Goal: Task Accomplishment & Management: Use online tool/utility

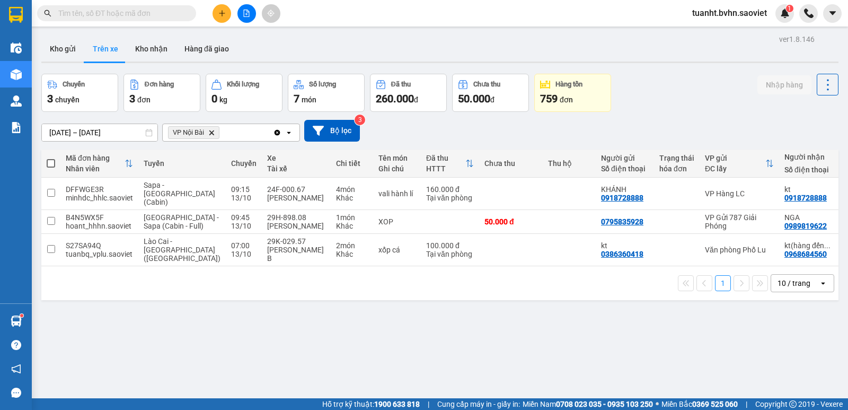
scroll to position [49, 0]
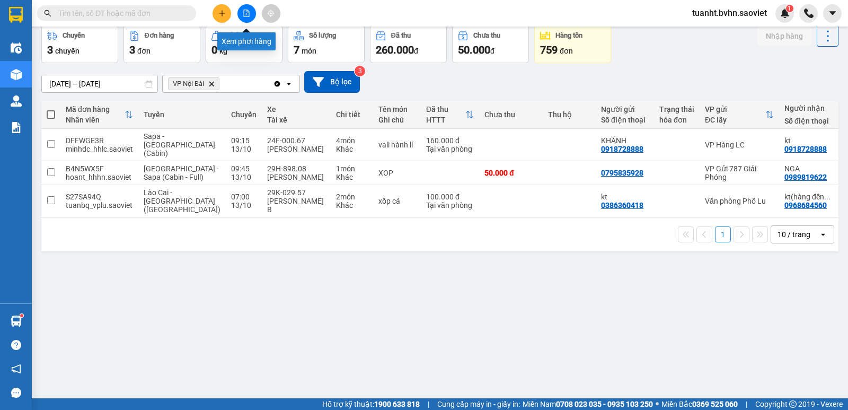
click at [249, 17] on button at bounding box center [246, 13] width 19 height 19
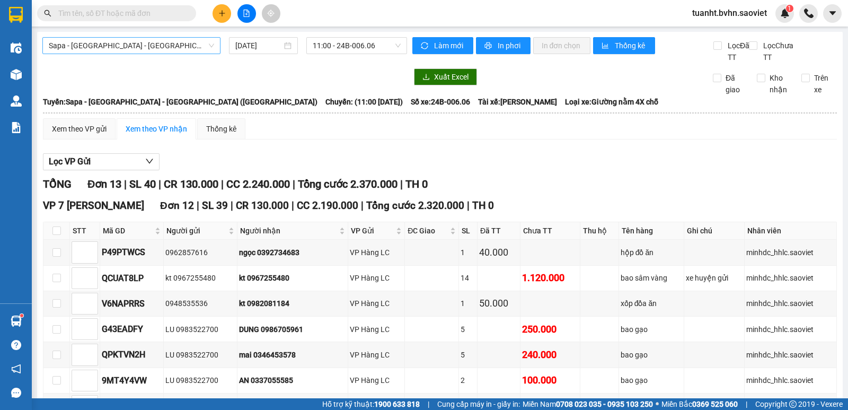
click at [147, 44] on span "Sapa - [GEOGRAPHIC_DATA] - [GEOGRAPHIC_DATA] ([GEOGRAPHIC_DATA])" at bounding box center [131, 46] width 165 height 16
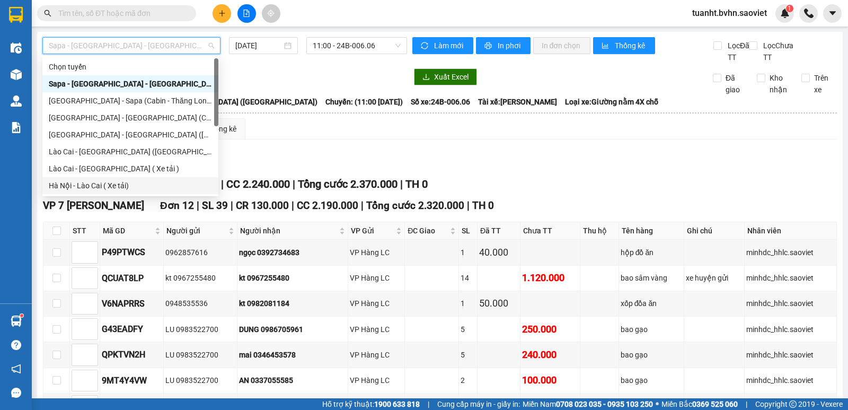
scroll to position [85, 0]
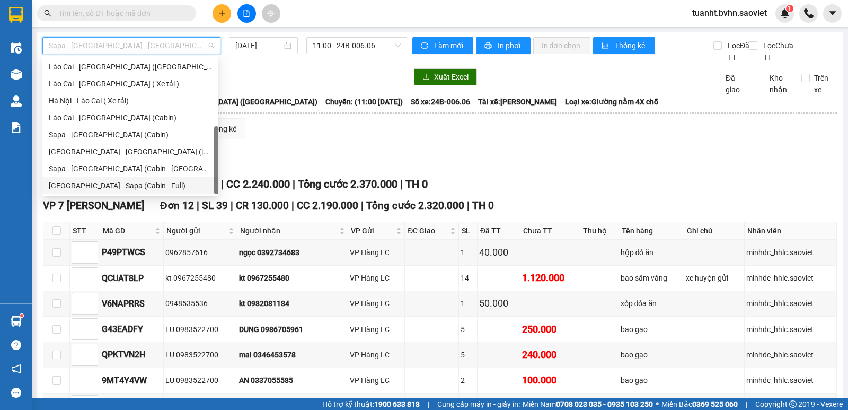
click at [144, 186] on div "[GEOGRAPHIC_DATA] - Sapa (Cabin - Full)" at bounding box center [130, 186] width 163 height 12
type input "[DATE]"
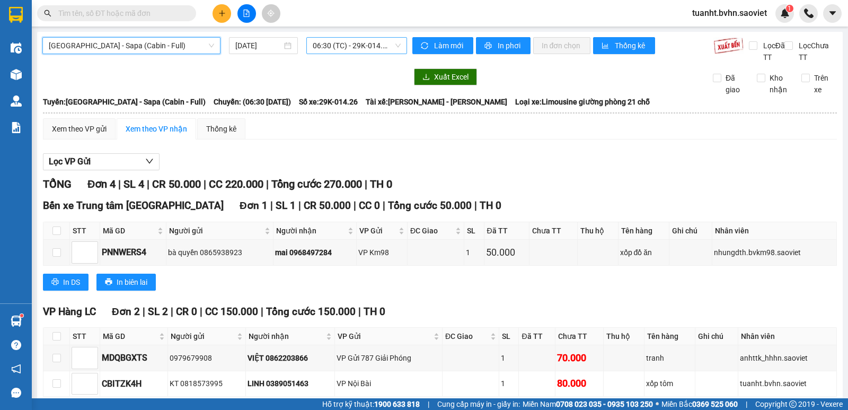
click at [361, 47] on span "06:30 (TC) - 29K-014.26" at bounding box center [356, 46] width 87 height 16
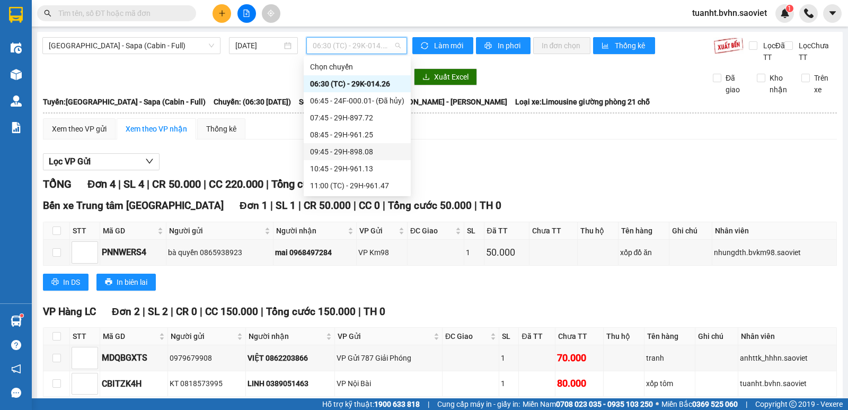
click at [362, 150] on div "09:45 - 29H-898.08" at bounding box center [357, 152] width 94 height 12
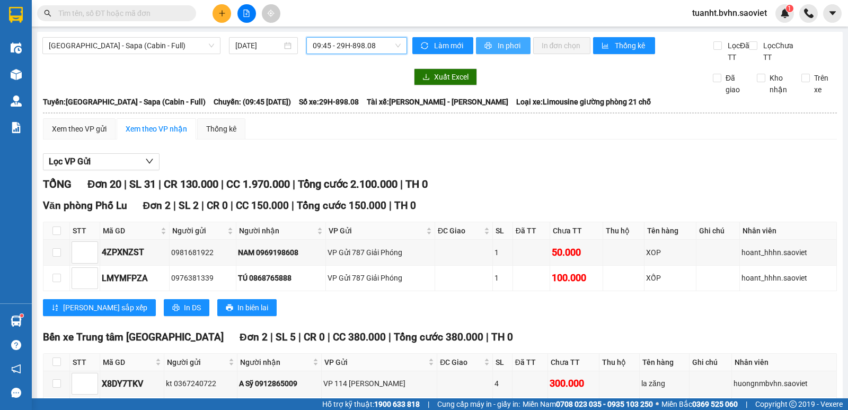
click at [501, 40] on span "In phơi" at bounding box center [510, 46] width 24 height 12
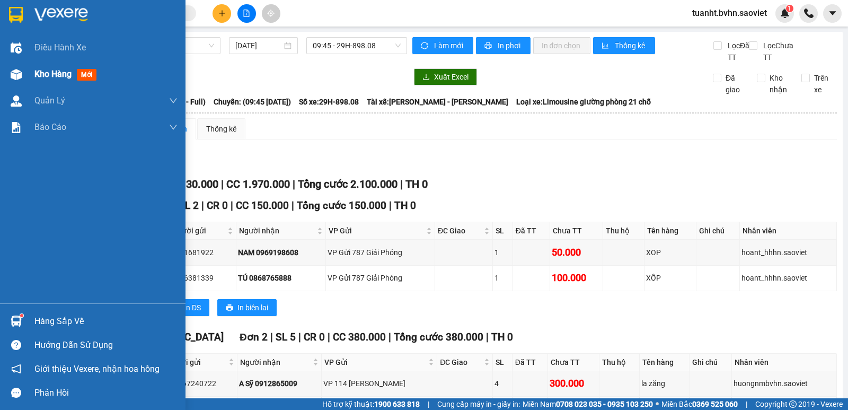
click at [13, 78] on img at bounding box center [16, 74] width 11 height 11
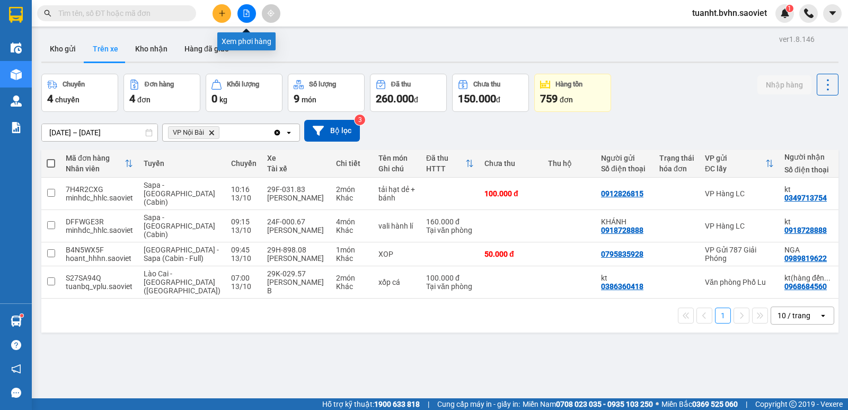
click at [250, 13] on icon "file-add" at bounding box center [246, 13] width 7 height 7
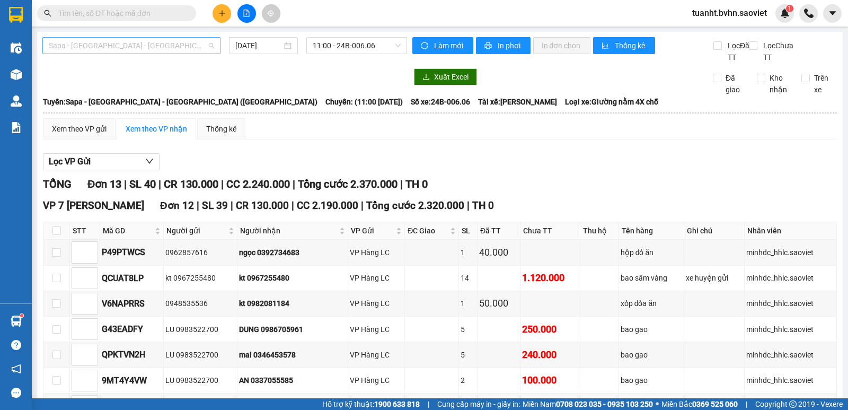
click at [168, 37] on div "Sapa - [GEOGRAPHIC_DATA] - [GEOGRAPHIC_DATA] ([GEOGRAPHIC_DATA])" at bounding box center [131, 45] width 178 height 17
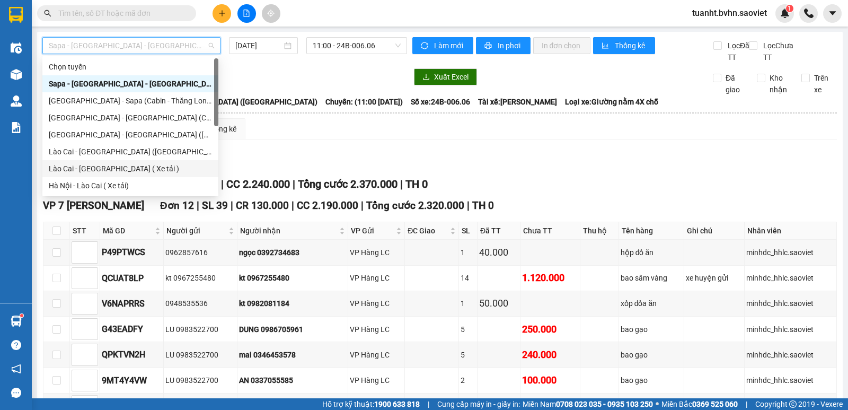
scroll to position [85, 0]
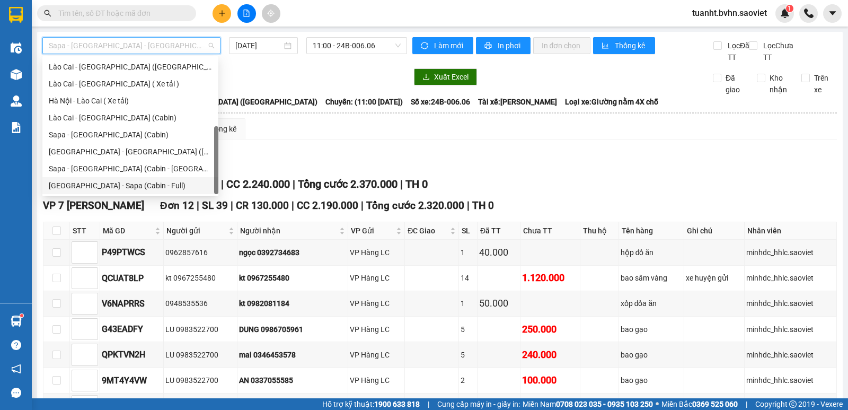
click at [148, 182] on div "[GEOGRAPHIC_DATA] - Sapa (Cabin - Full)" at bounding box center [130, 186] width 163 height 12
type input "[DATE]"
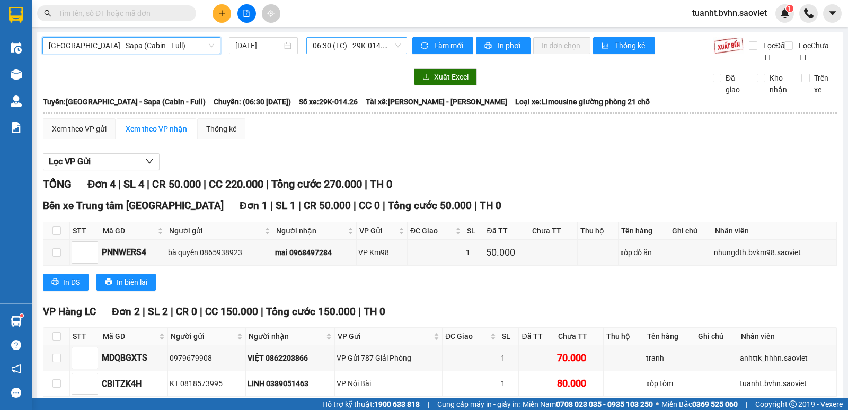
click at [361, 48] on span "06:30 (TC) - 29K-014.26" at bounding box center [356, 46] width 87 height 16
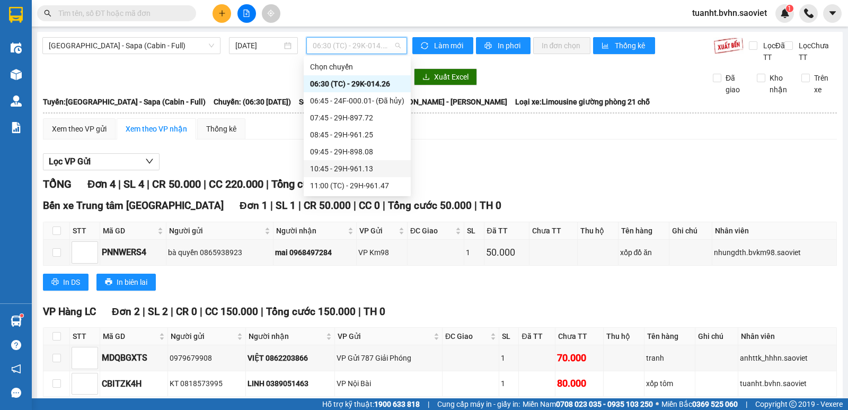
click at [367, 170] on div "10:45 - 29H-961.13" at bounding box center [357, 169] width 94 height 12
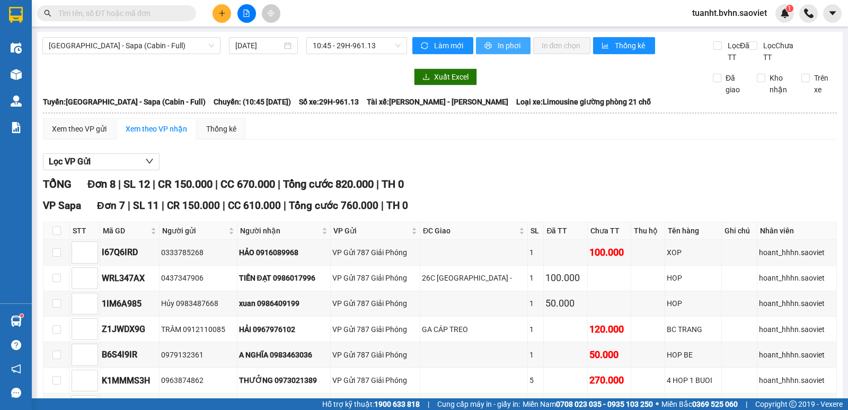
click at [510, 46] on span "In phơi" at bounding box center [510, 46] width 24 height 12
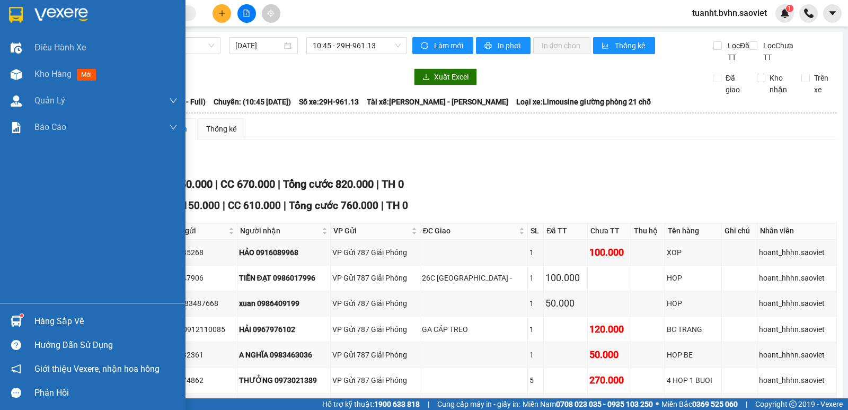
drag, startPoint x: 15, startPoint y: 75, endPoint x: 389, endPoint y: 1, distance: 381.9
click at [15, 75] on img at bounding box center [16, 74] width 11 height 11
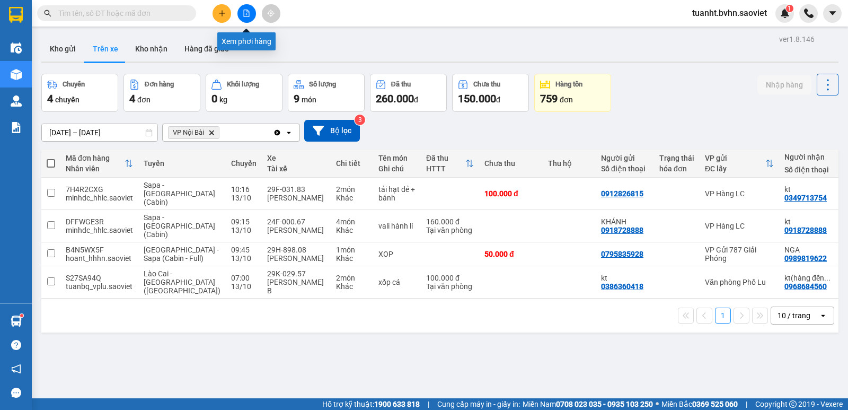
click at [246, 17] on button at bounding box center [246, 13] width 19 height 19
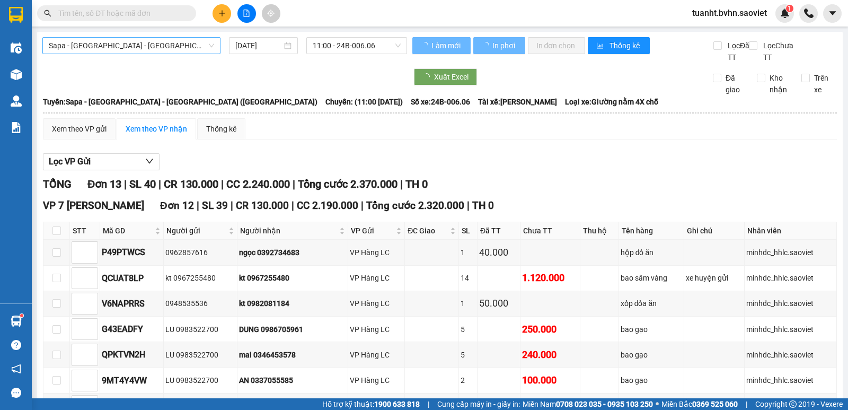
click at [177, 47] on span "Sapa - [GEOGRAPHIC_DATA] - [GEOGRAPHIC_DATA] ([GEOGRAPHIC_DATA])" at bounding box center [131, 46] width 165 height 16
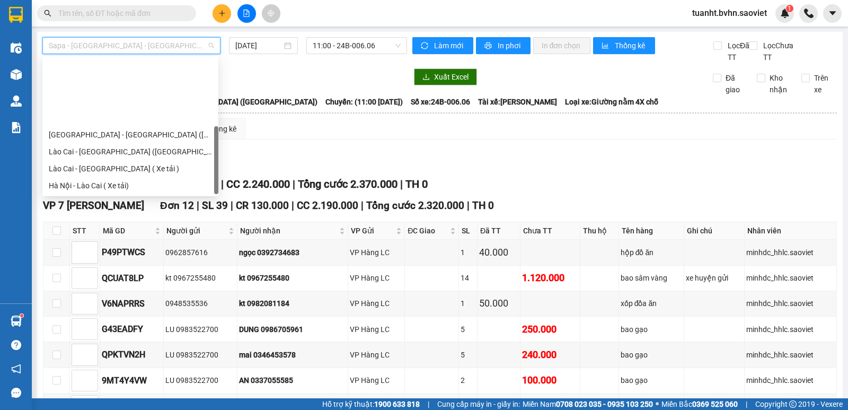
scroll to position [85, 0]
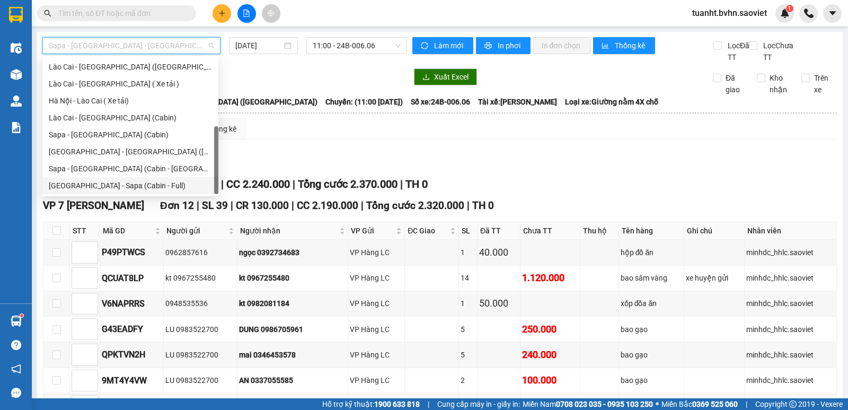
click at [138, 186] on div "[GEOGRAPHIC_DATA] - Sapa (Cabin - Full)" at bounding box center [130, 186] width 163 height 12
type input "[DATE]"
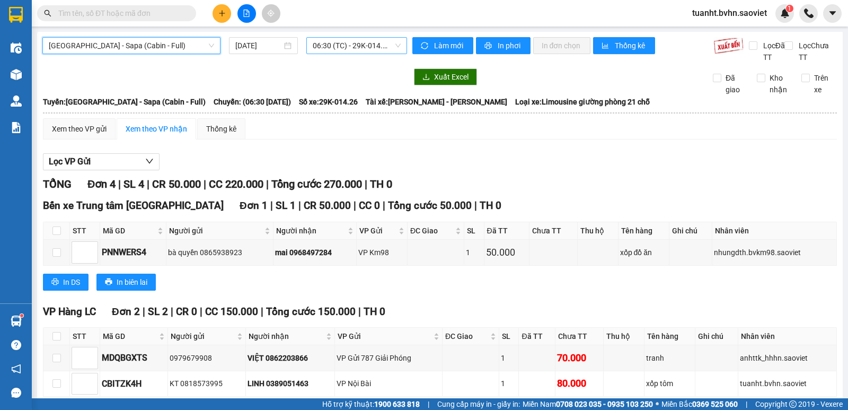
click at [325, 38] on span "06:30 (TC) - 29K-014.26" at bounding box center [356, 46] width 87 height 16
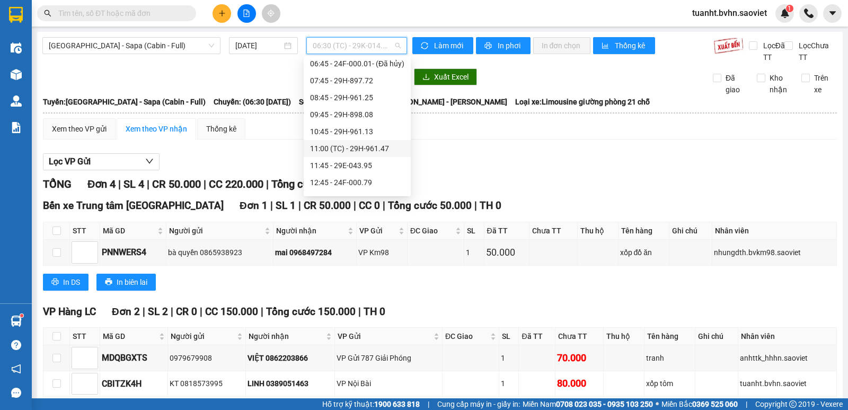
scroll to position [53, 0]
click at [384, 136] on div "11:00 (TC) - 29H-961.47" at bounding box center [357, 133] width 94 height 12
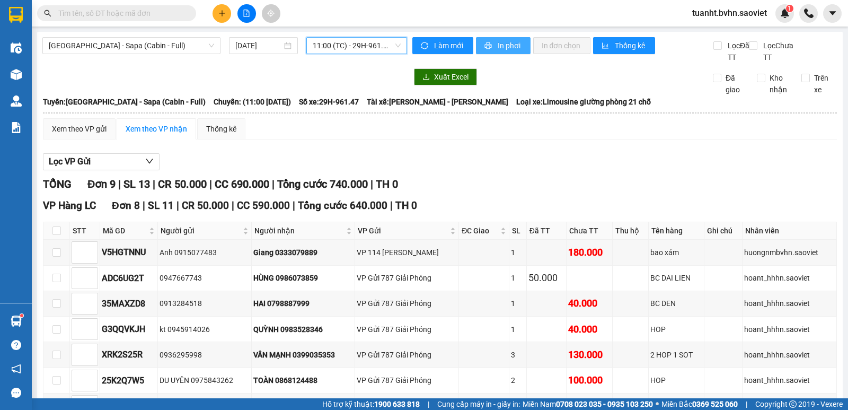
click at [498, 43] on span "In phơi" at bounding box center [510, 46] width 24 height 12
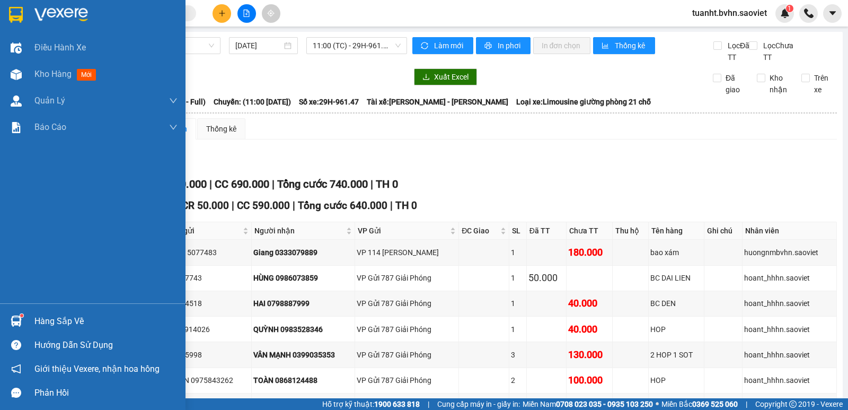
drag, startPoint x: 12, startPoint y: 75, endPoint x: 314, endPoint y: 2, distance: 310.9
click at [12, 75] on img at bounding box center [16, 74] width 11 height 11
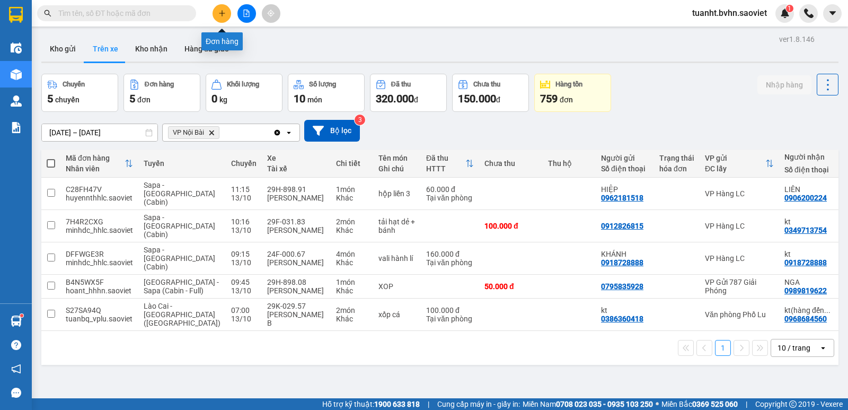
click at [218, 13] on icon "plus" at bounding box center [221, 13] width 7 height 7
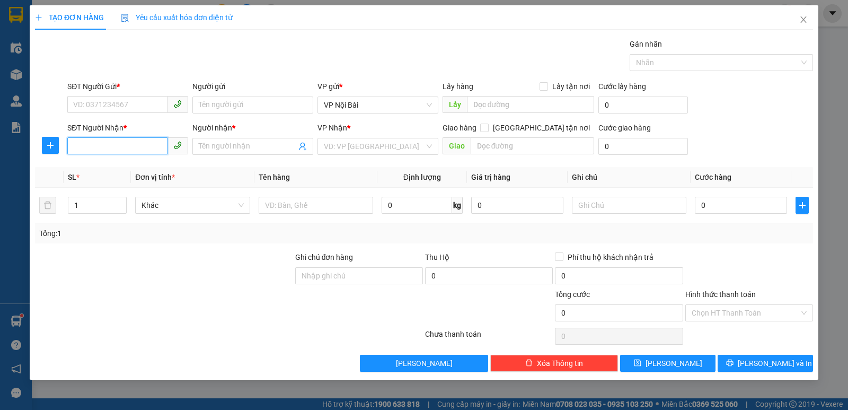
click at [142, 145] on input "SĐT Người Nhận *" at bounding box center [117, 145] width 100 height 17
type input "0367712559"
click at [169, 171] on div "0367712559 - Nguyên đình" at bounding box center [128, 168] width 108 height 12
type input "Nguyên đình"
type input "0367712559"
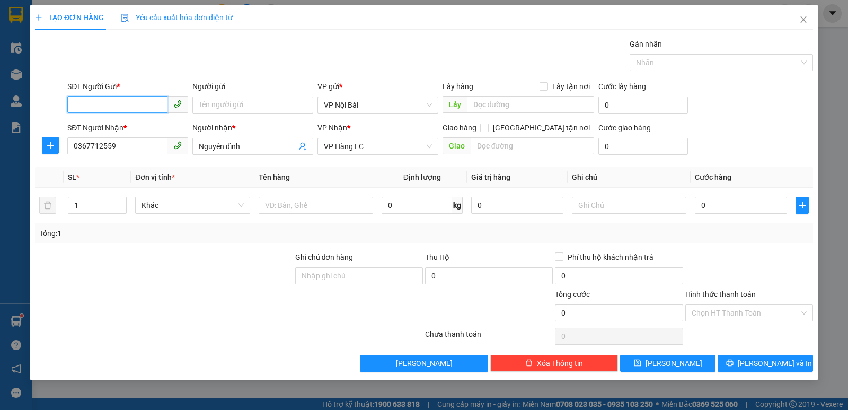
click at [142, 104] on input "SĐT Người Gửi *" at bounding box center [117, 104] width 100 height 17
click at [111, 105] on input "SĐT Người Gửi *" at bounding box center [117, 104] width 100 height 17
type input "0336668023"
click at [139, 123] on div "0336668023 - kt" at bounding box center [128, 126] width 108 height 12
type input "kt"
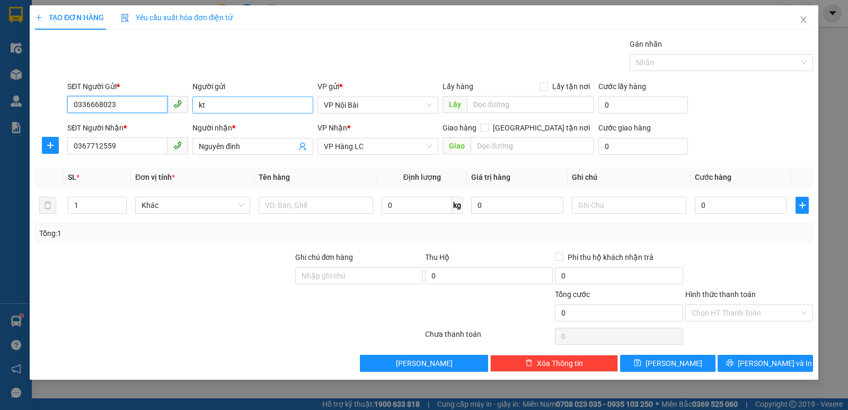
type input "0336668023"
click at [212, 99] on input "kt" at bounding box center [252, 104] width 121 height 17
type input "k"
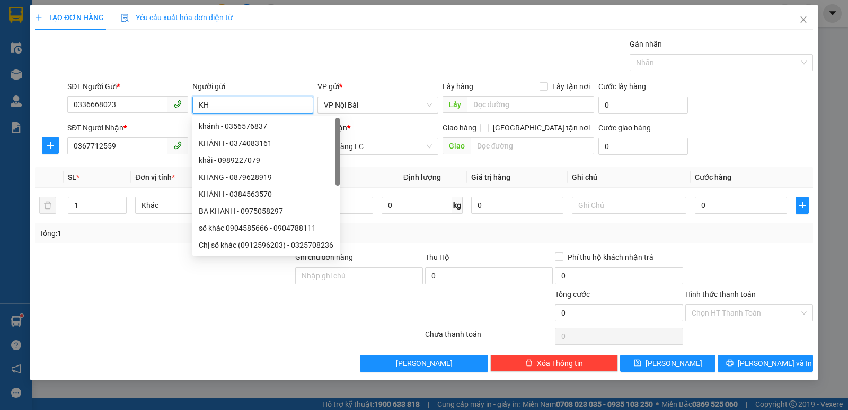
paste input "ẢI"
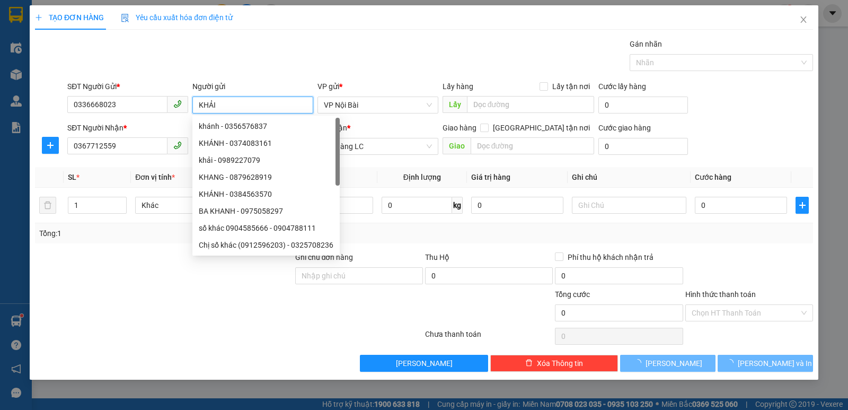
type input "KHẢI"
click at [746, 132] on div "SĐT Người Nhận * 0367712559 Người nhận * Nguyên đình VP Nhận * VP Hàng LC Giao …" at bounding box center [440, 140] width 750 height 37
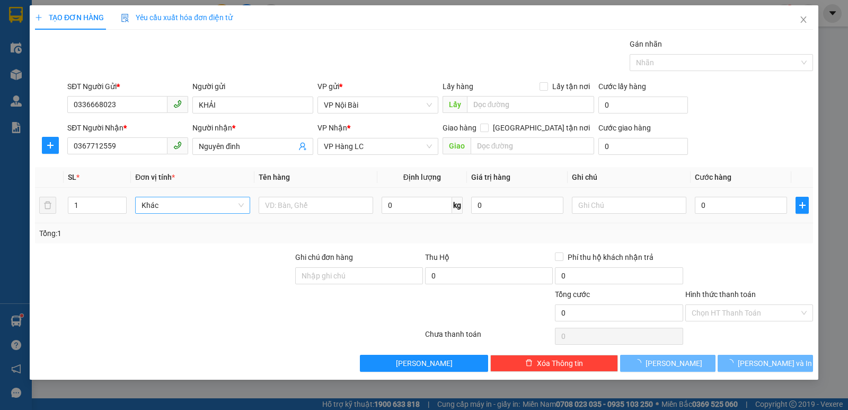
click at [211, 202] on span "Khác" at bounding box center [192, 205] width 102 height 16
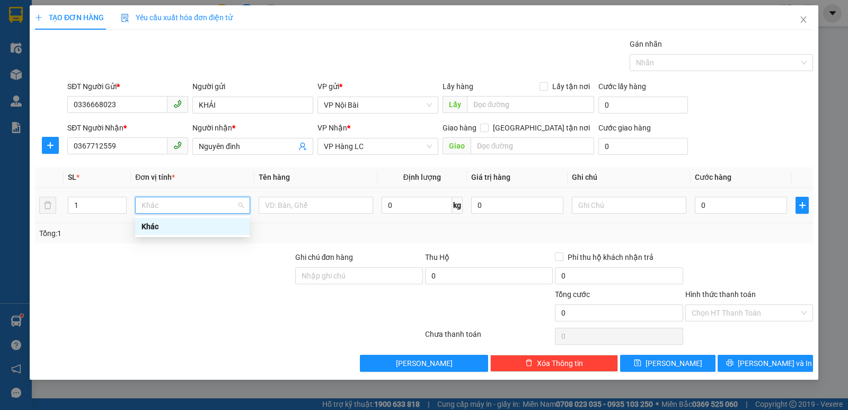
click at [175, 207] on span "Khác" at bounding box center [192, 205] width 102 height 16
paste input "Ô"
paste input "ỐP"
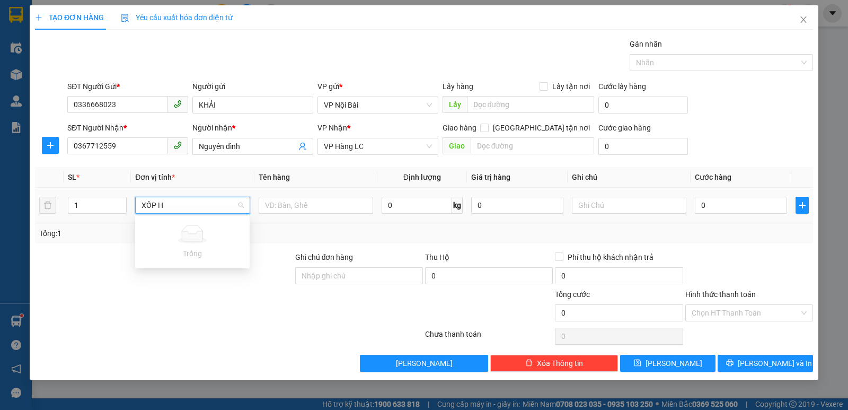
paste input "ẢI"
paste input "ẢN"
type input "XỐP HẢI SẢN"
click at [627, 211] on input "text" at bounding box center [629, 205] width 114 height 17
paste input "ỎNG"
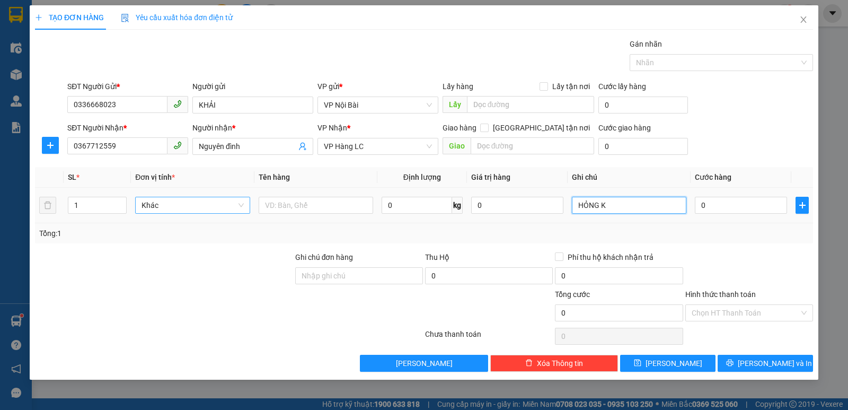
paste input "O"
paste input "Ô"
paste input "ỊU"
type input "HỎNG KHÔNG CHỊU"
click at [732, 209] on input "0" at bounding box center [741, 205] width 92 height 17
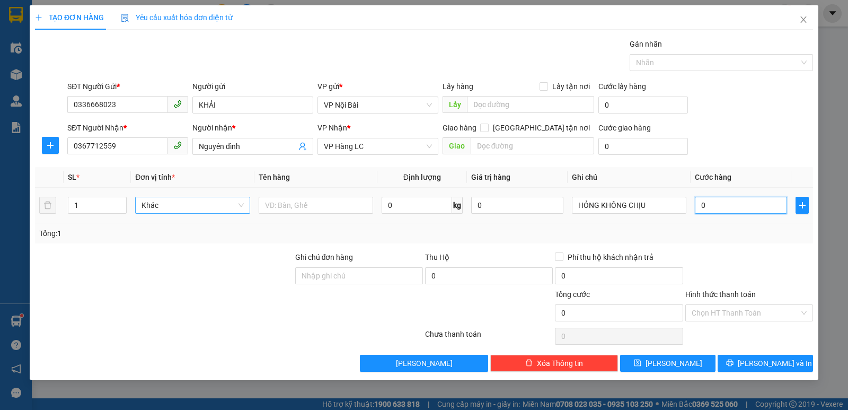
type input "1"
type input "10"
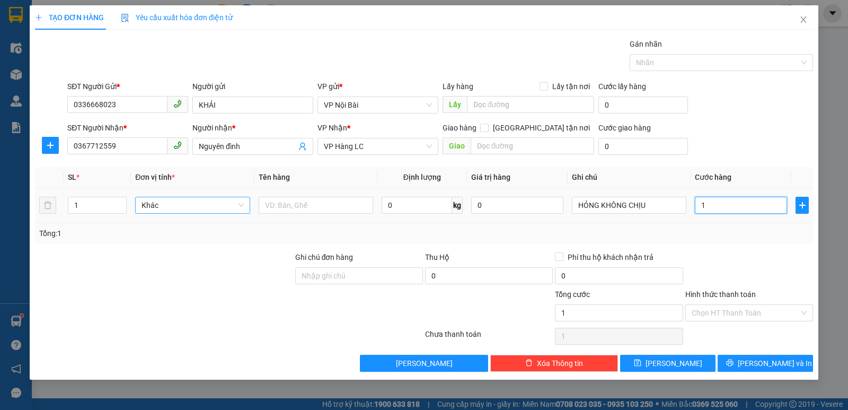
type input "10"
type input "100"
type input "100.000"
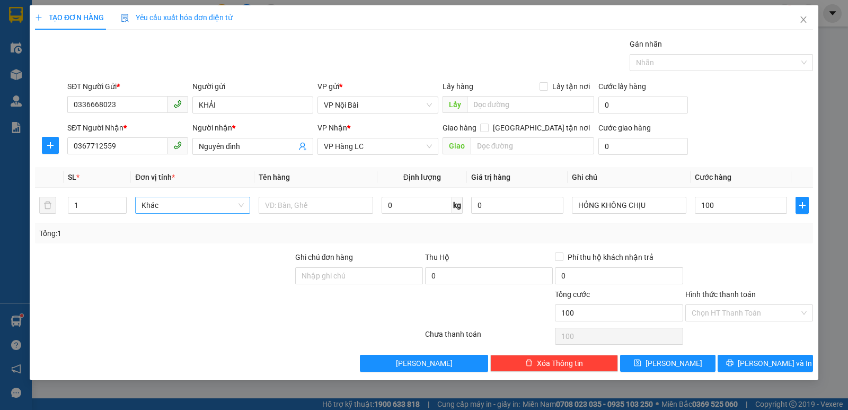
type input "100.000"
click at [791, 275] on div at bounding box center [749, 269] width 130 height 37
click at [282, 199] on input "text" at bounding box center [316, 205] width 114 height 17
click at [281, 206] on input "text" at bounding box center [316, 205] width 114 height 17
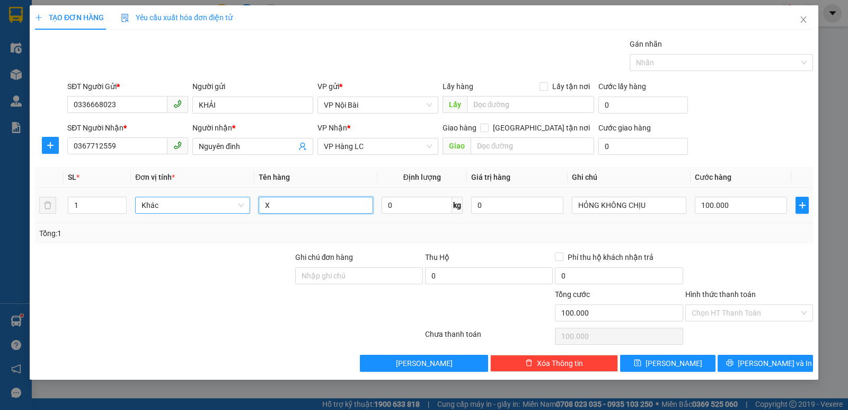
paste input "Ô"
paste input "ỐP"
paste input "ẢI"
paste input "ẢN"
type input "XỐP HẢI SẢN"
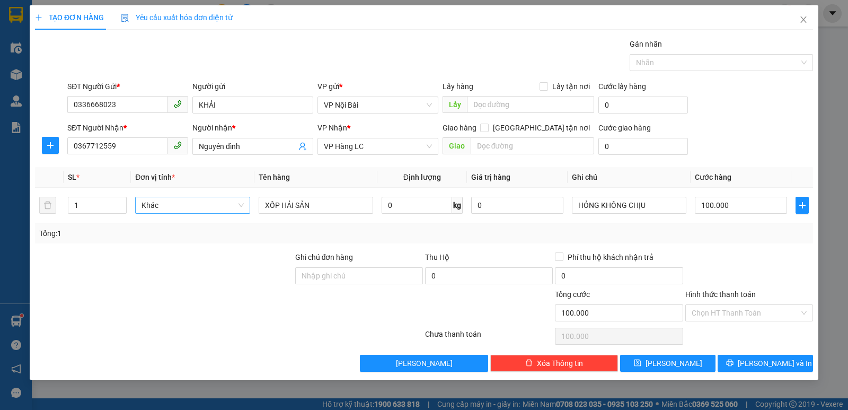
click at [755, 270] on div at bounding box center [749, 269] width 130 height 37
click at [779, 366] on span "[PERSON_NAME] và In" at bounding box center [775, 363] width 74 height 12
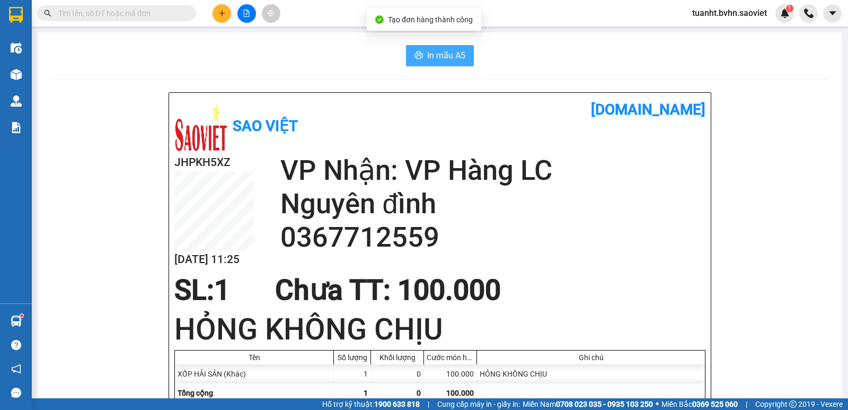
click at [443, 50] on span "In mẫu A5" at bounding box center [446, 55] width 38 height 13
click at [448, 50] on span "In mẫu A5" at bounding box center [446, 55] width 38 height 13
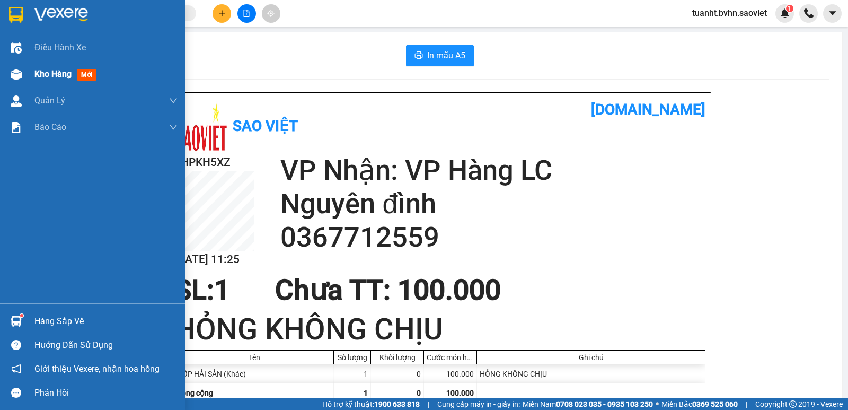
click at [13, 79] on img at bounding box center [16, 74] width 11 height 11
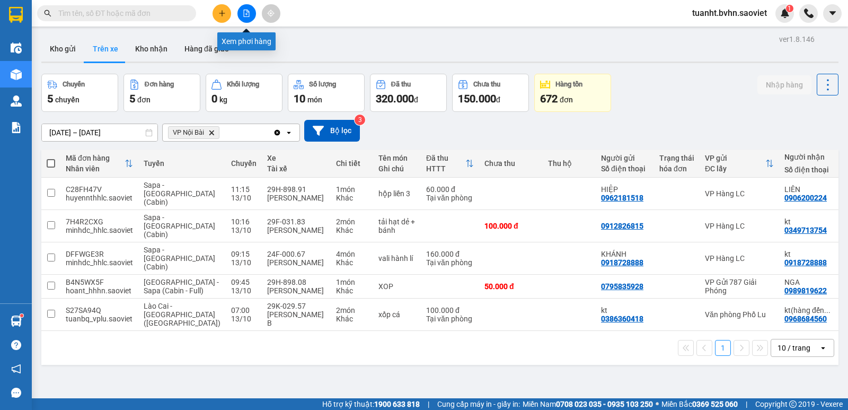
click at [248, 13] on icon "file-add" at bounding box center [246, 13] width 7 height 7
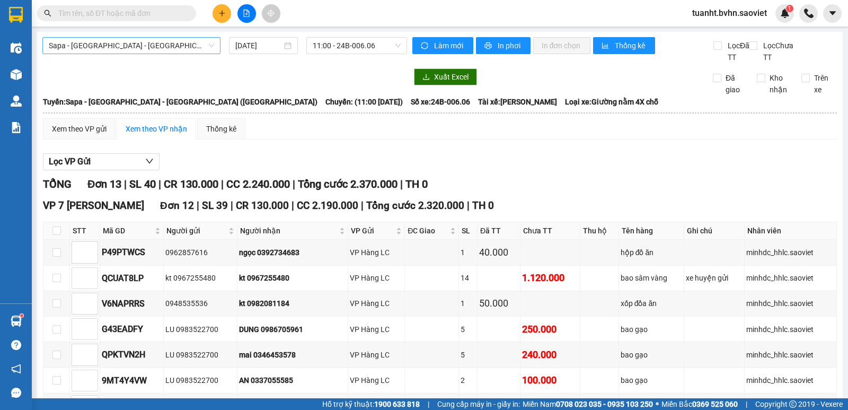
click at [167, 48] on span "Sapa - [GEOGRAPHIC_DATA] - [GEOGRAPHIC_DATA] ([GEOGRAPHIC_DATA])" at bounding box center [131, 46] width 165 height 16
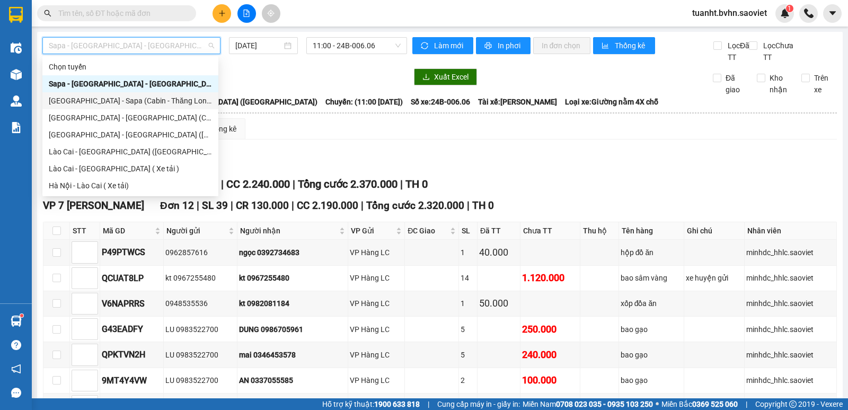
click at [160, 103] on div "[GEOGRAPHIC_DATA] - Sapa (Cabin - Thăng Long)" at bounding box center [130, 101] width 163 height 12
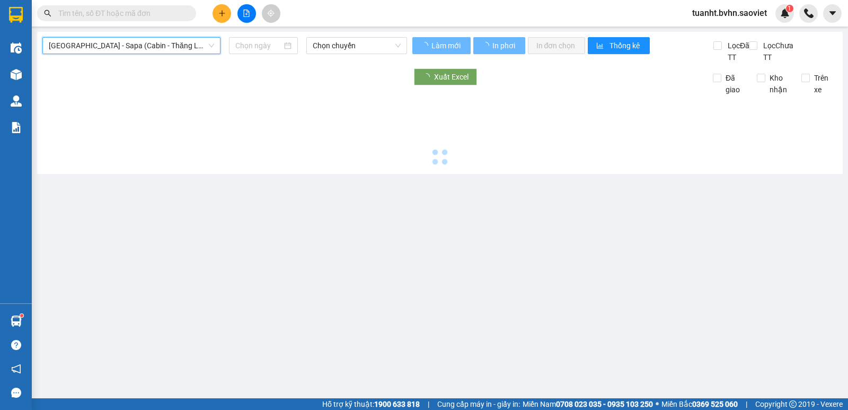
type input "[DATE]"
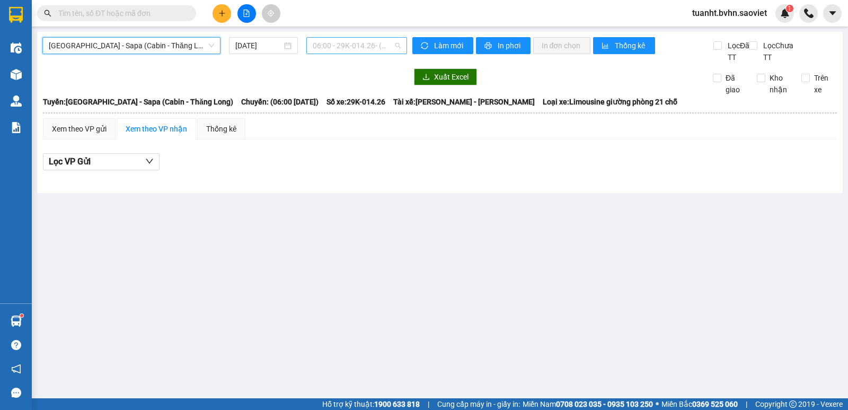
click at [349, 51] on span "06:00 - 29K-014.26 - ([GEOGRAPHIC_DATA])" at bounding box center [356, 46] width 87 height 16
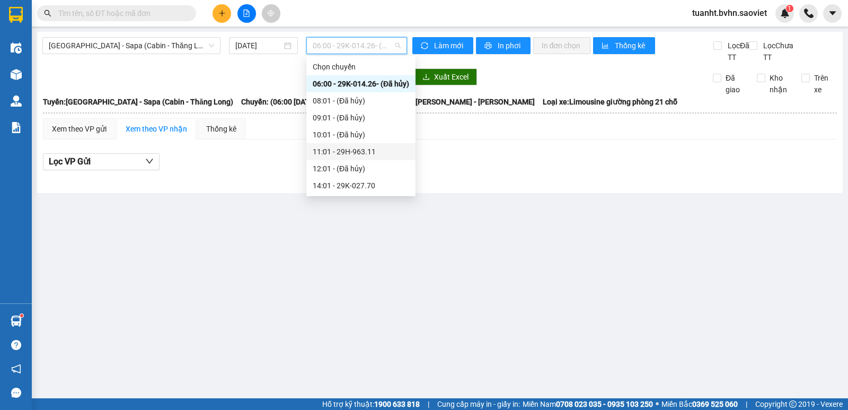
click at [369, 152] on div "11:01 - 29H-963.11" at bounding box center [361, 152] width 96 height 12
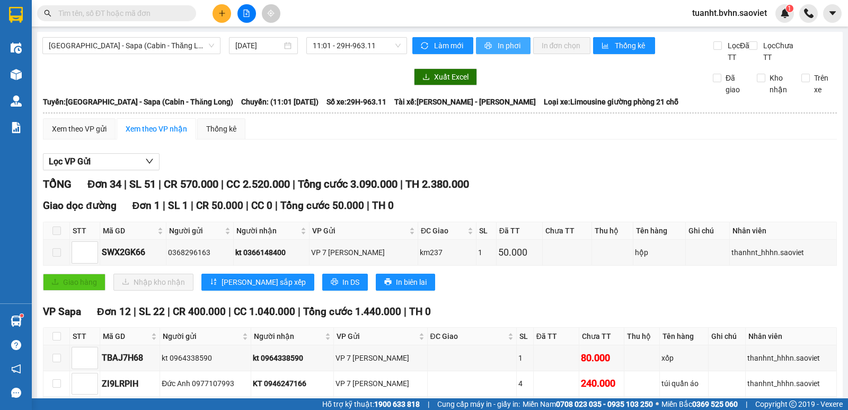
click at [505, 42] on span "In phơi" at bounding box center [510, 46] width 24 height 12
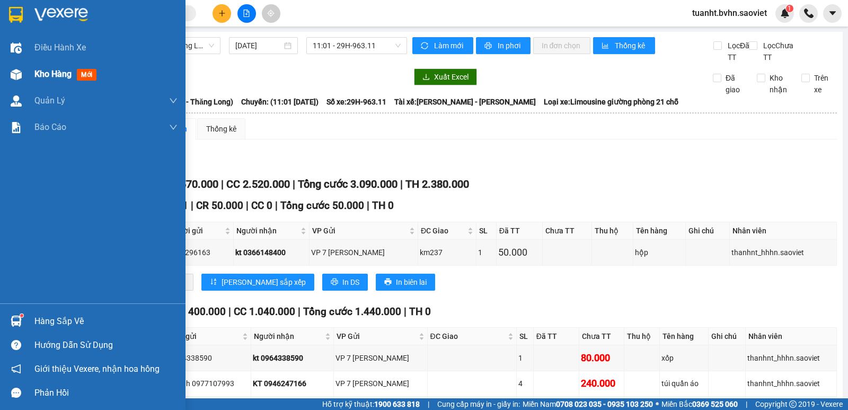
click at [14, 78] on img at bounding box center [16, 74] width 11 height 11
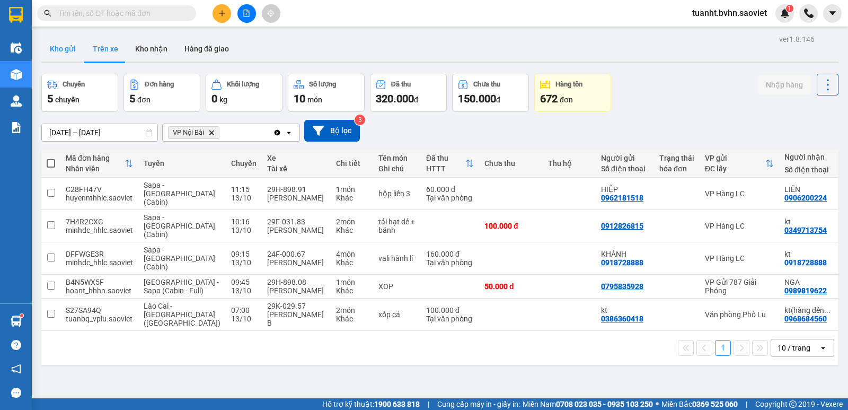
click at [63, 52] on button "Kho gửi" at bounding box center [62, 48] width 43 height 25
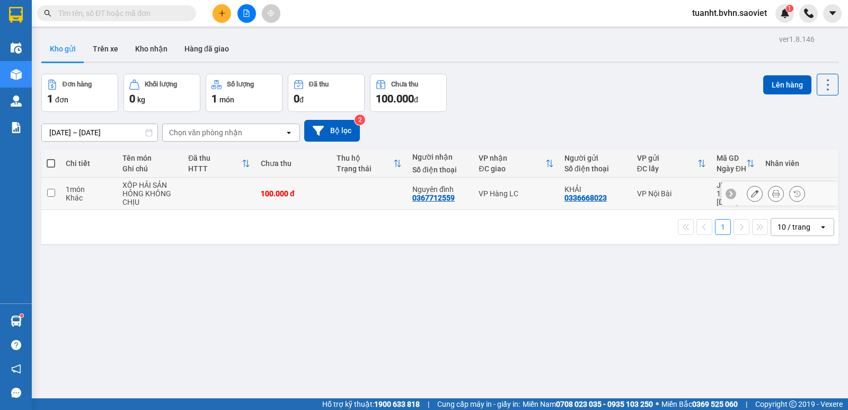
click at [52, 191] on input "checkbox" at bounding box center [51, 193] width 8 height 8
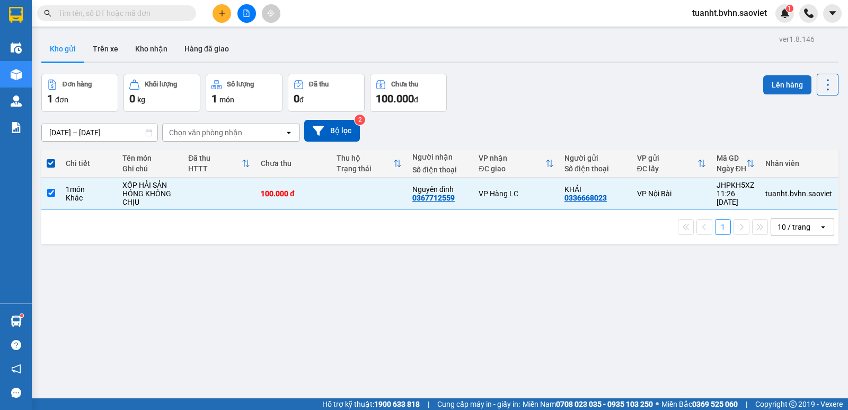
click at [779, 82] on button "Lên hàng" at bounding box center [787, 84] width 48 height 19
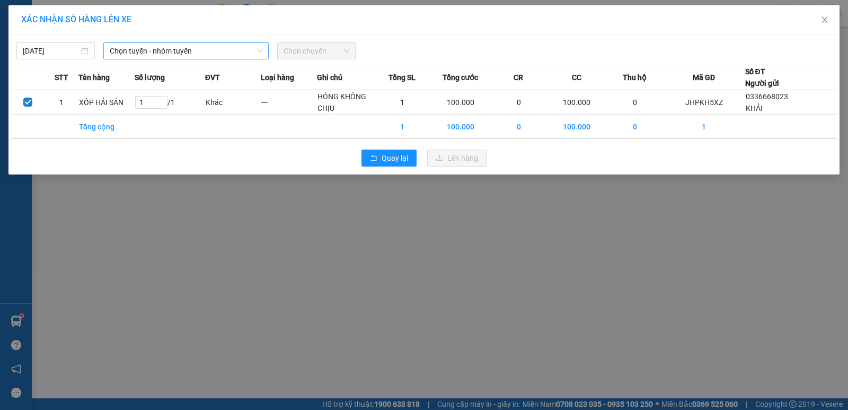
click at [179, 52] on span "Chọn tuyến - nhóm tuyến" at bounding box center [186, 51] width 153 height 16
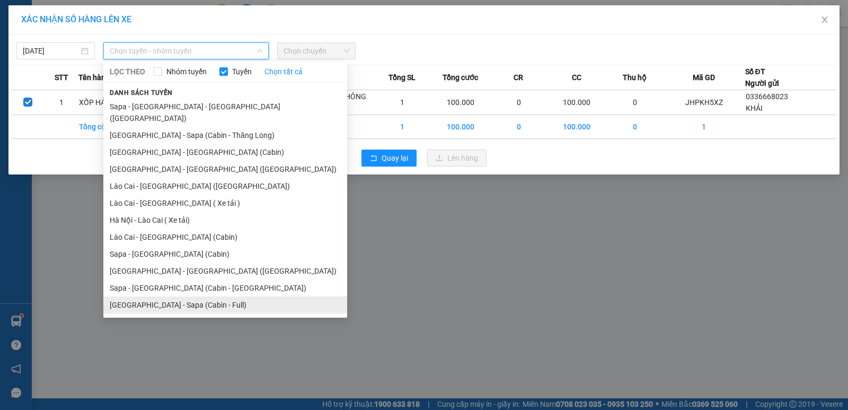
click at [225, 296] on li "[GEOGRAPHIC_DATA] - Sapa (Cabin - Full)" at bounding box center [225, 304] width 244 height 17
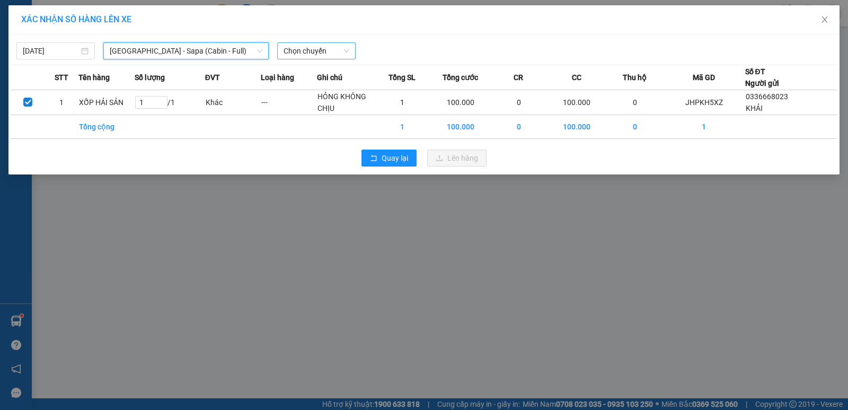
click at [316, 47] on span "Chọn chuyến" at bounding box center [316, 51] width 66 height 16
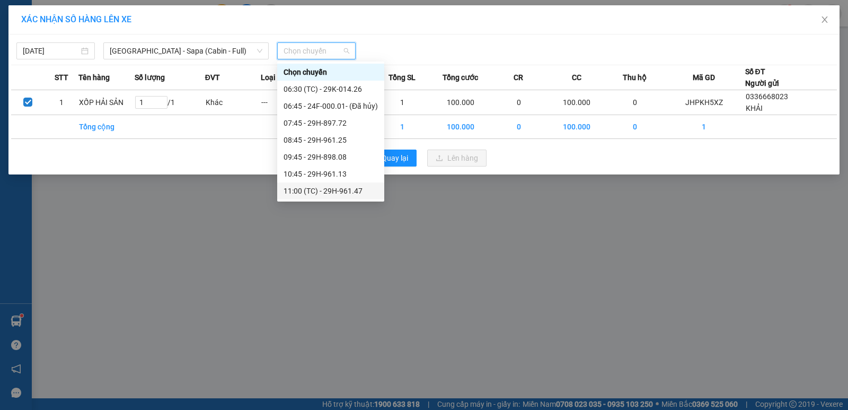
click at [355, 190] on div "11:00 (TC) - 29H-961.47" at bounding box center [330, 191] width 94 height 12
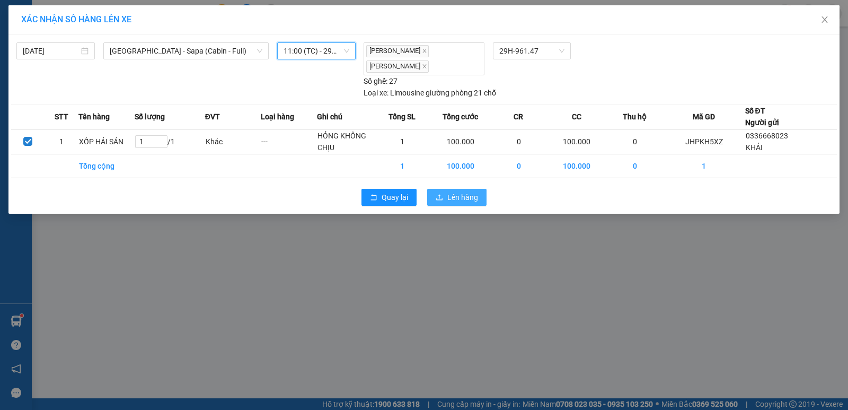
click at [455, 191] on span "Lên hàng" at bounding box center [462, 197] width 31 height 12
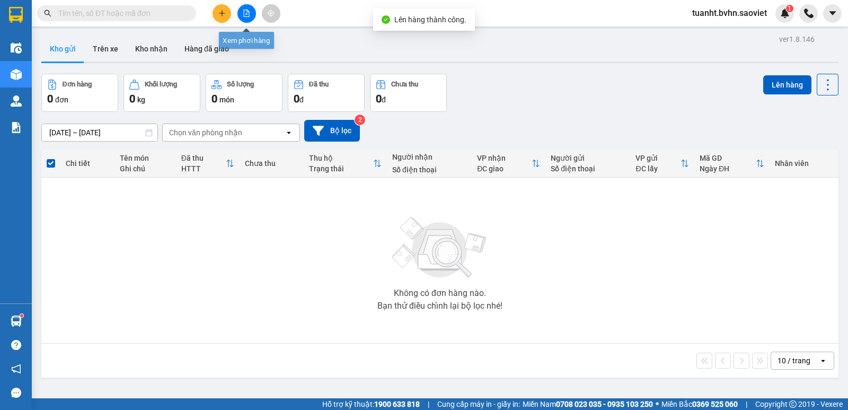
click at [246, 16] on icon "file-add" at bounding box center [247, 13] width 6 height 7
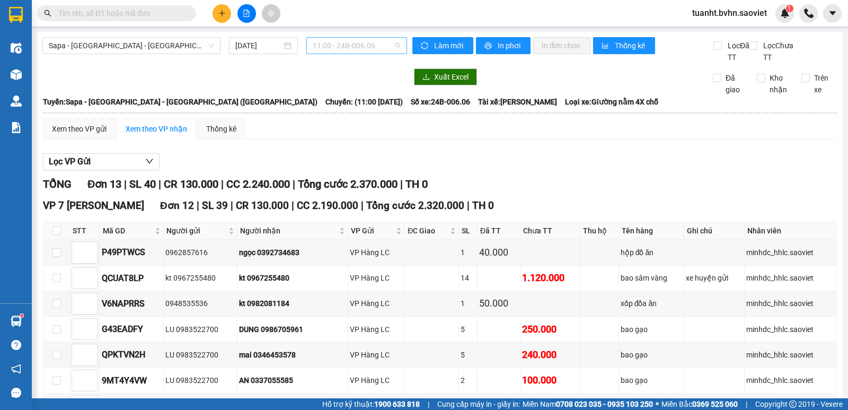
click at [352, 47] on span "11:00 - 24B-006.06" at bounding box center [356, 46] width 87 height 16
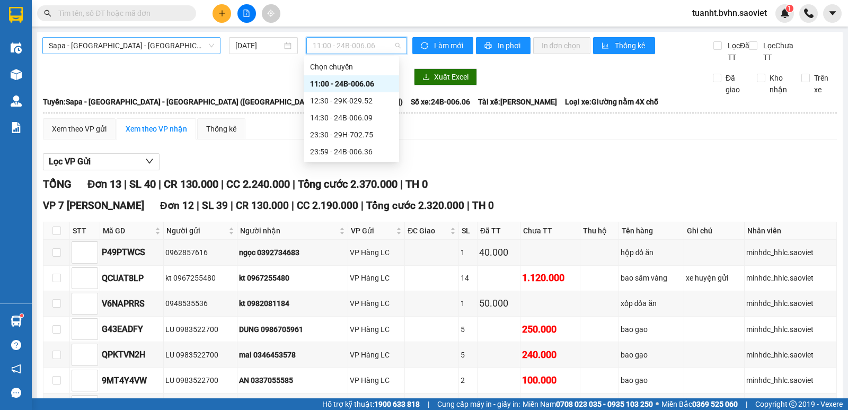
click at [165, 45] on span "Sapa - [GEOGRAPHIC_DATA] - [GEOGRAPHIC_DATA] ([GEOGRAPHIC_DATA])" at bounding box center [131, 46] width 165 height 16
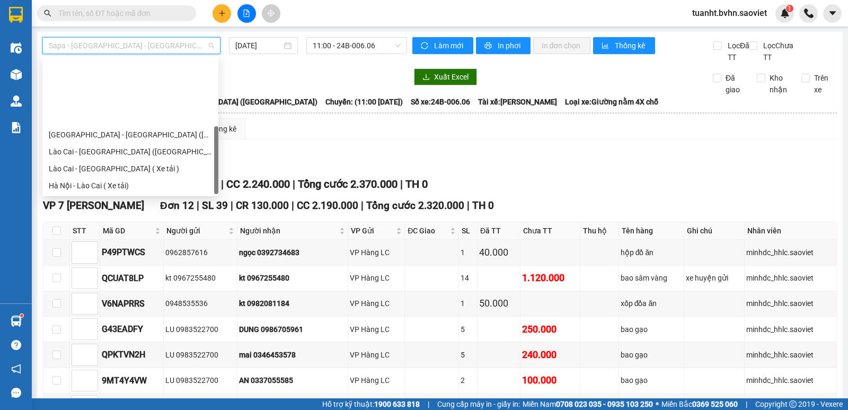
click at [146, 264] on div "[GEOGRAPHIC_DATA] - Sapa (Cabin - Full)" at bounding box center [130, 270] width 163 height 12
type input "[DATE]"
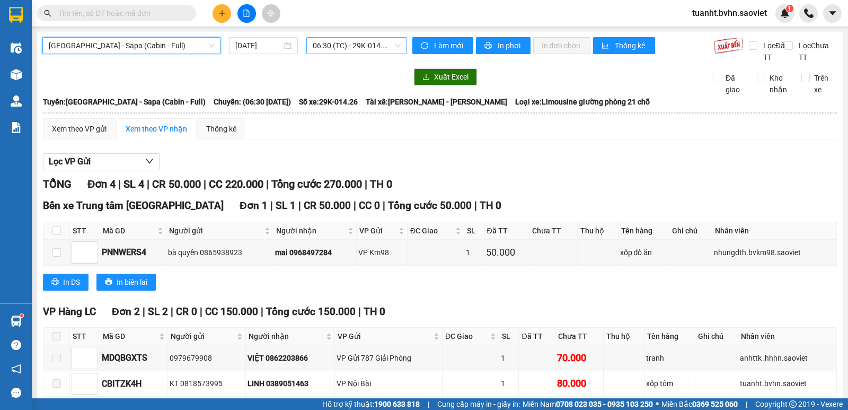
click at [364, 49] on span "06:30 (TC) - 29K-014.26" at bounding box center [356, 46] width 87 height 16
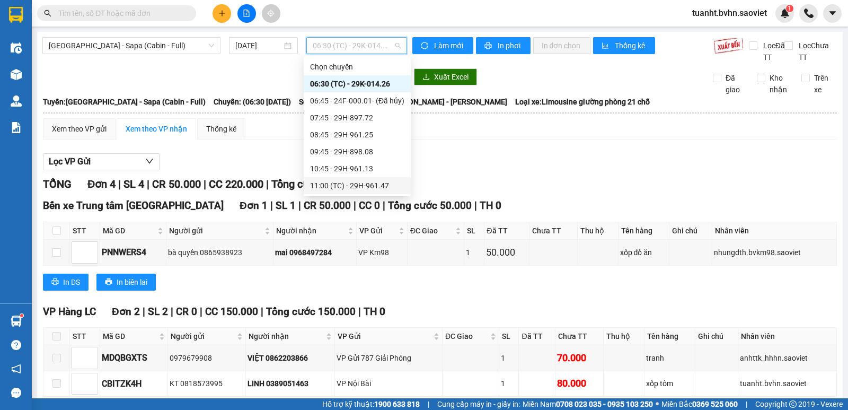
click at [375, 186] on div "11:00 (TC) - 29H-961.47" at bounding box center [357, 186] width 94 height 12
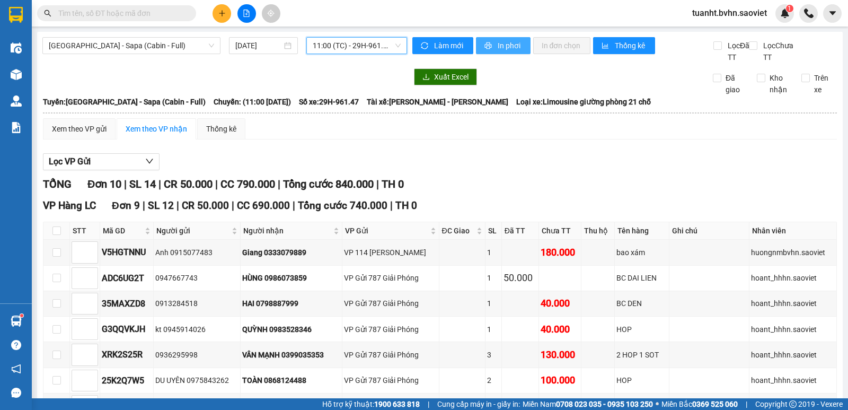
click at [500, 48] on span "In phơi" at bounding box center [510, 46] width 24 height 12
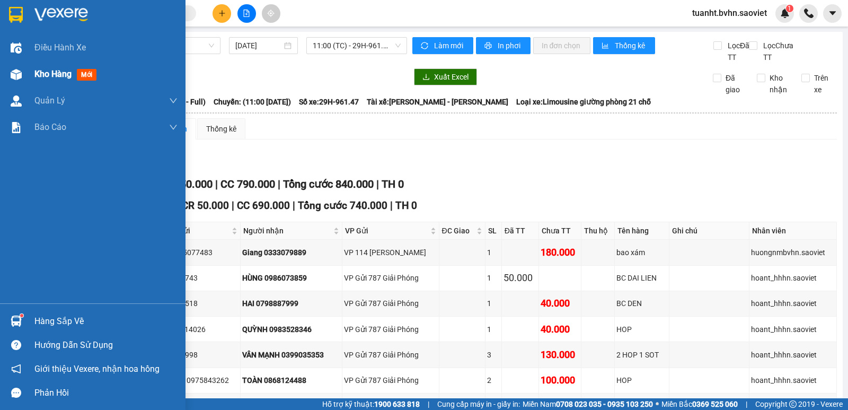
click at [16, 73] on img at bounding box center [16, 74] width 11 height 11
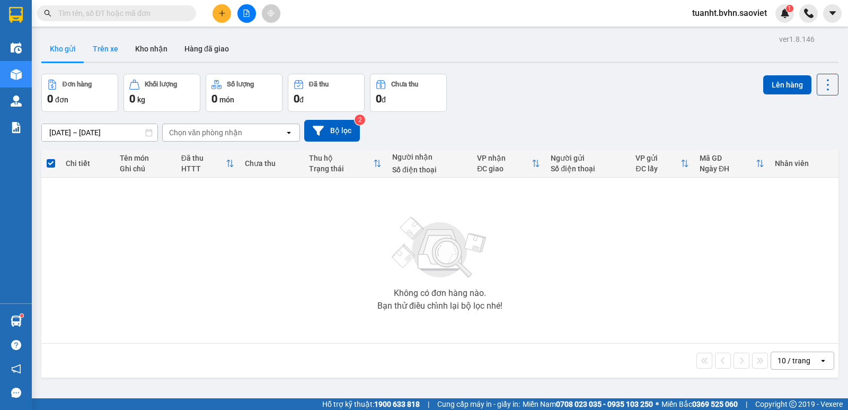
click at [113, 52] on button "Trên xe" at bounding box center [105, 48] width 42 height 25
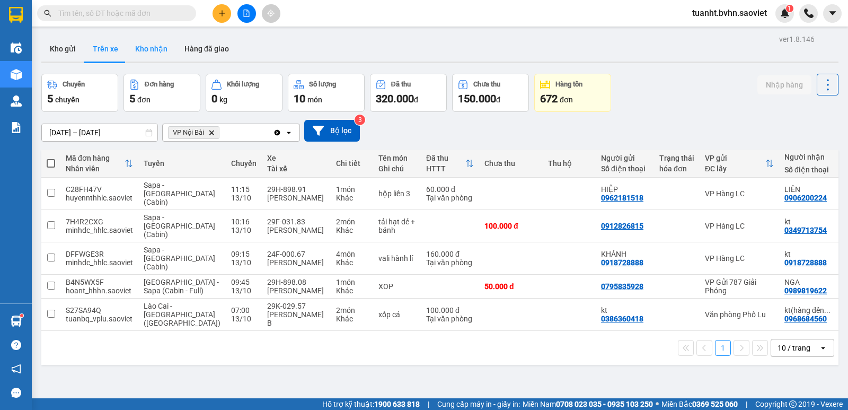
click at [147, 53] on button "Kho nhận" at bounding box center [151, 48] width 49 height 25
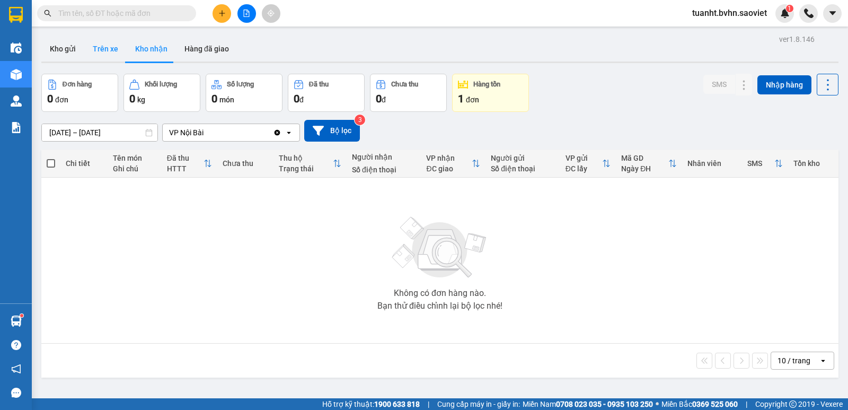
click at [109, 47] on button "Trên xe" at bounding box center [105, 48] width 42 height 25
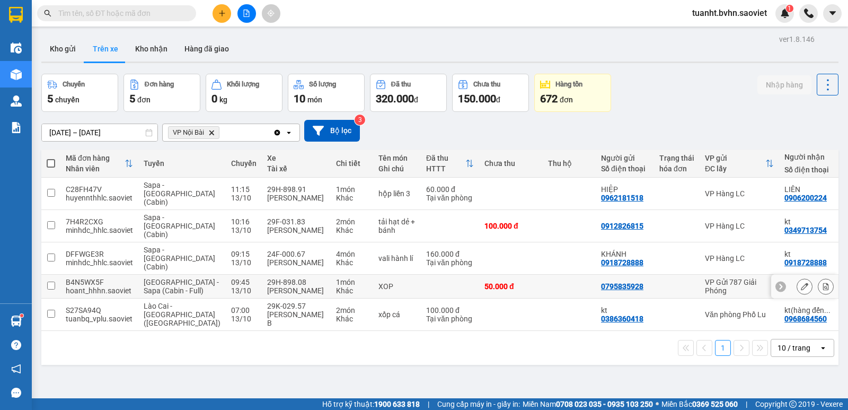
click at [54, 281] on input "checkbox" at bounding box center [51, 285] width 8 height 8
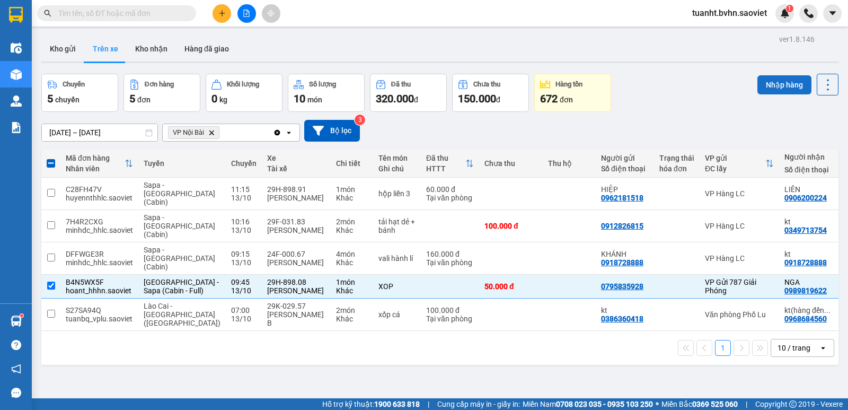
click at [758, 86] on button "Nhập hàng" at bounding box center [784, 84] width 54 height 19
checkbox input "false"
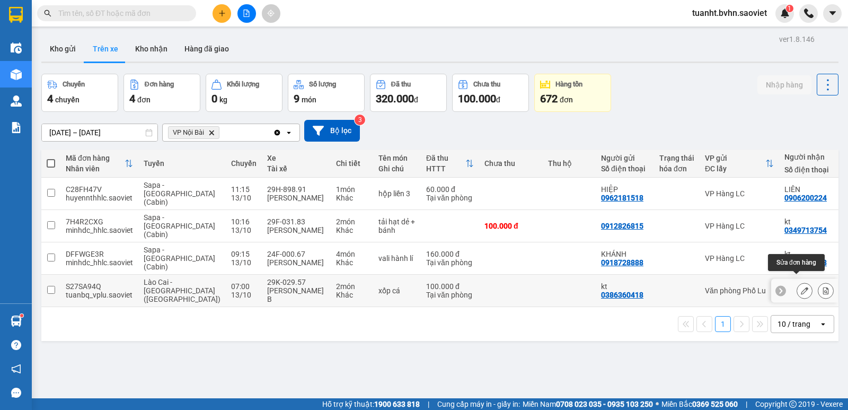
click at [797, 282] on button at bounding box center [804, 290] width 15 height 19
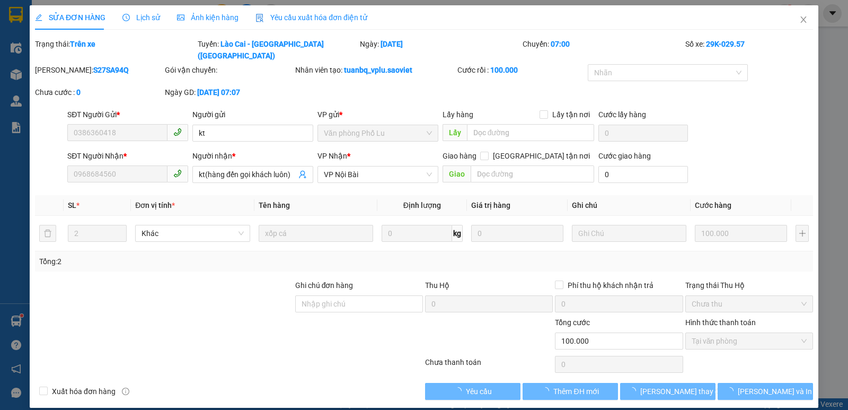
type input "0386360418"
type input "kt"
type input "0968684560"
type input "kt(hàng đến gọi khách luôn)"
type input "0"
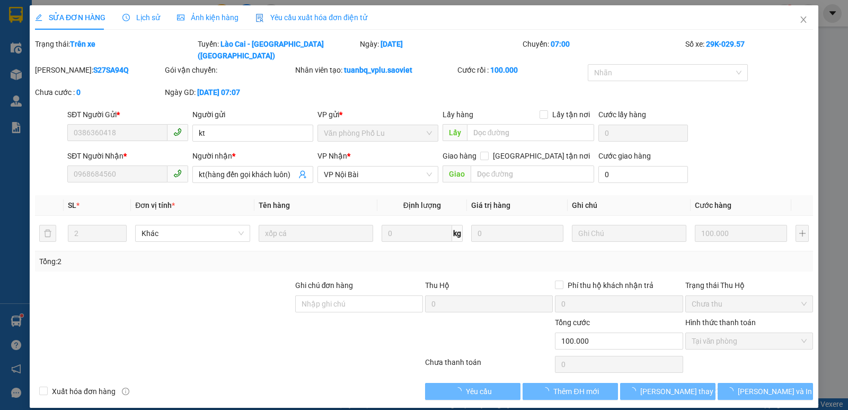
type input "100.000"
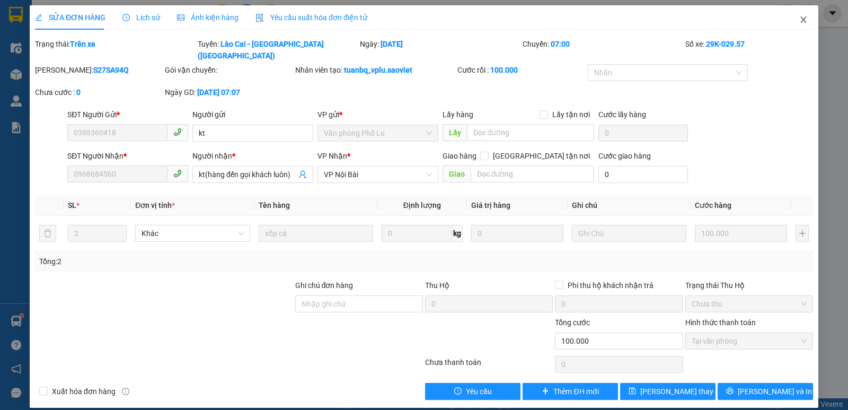
click at [802, 20] on icon "close" at bounding box center [803, 19] width 8 height 8
